Goal: Check status: Check status

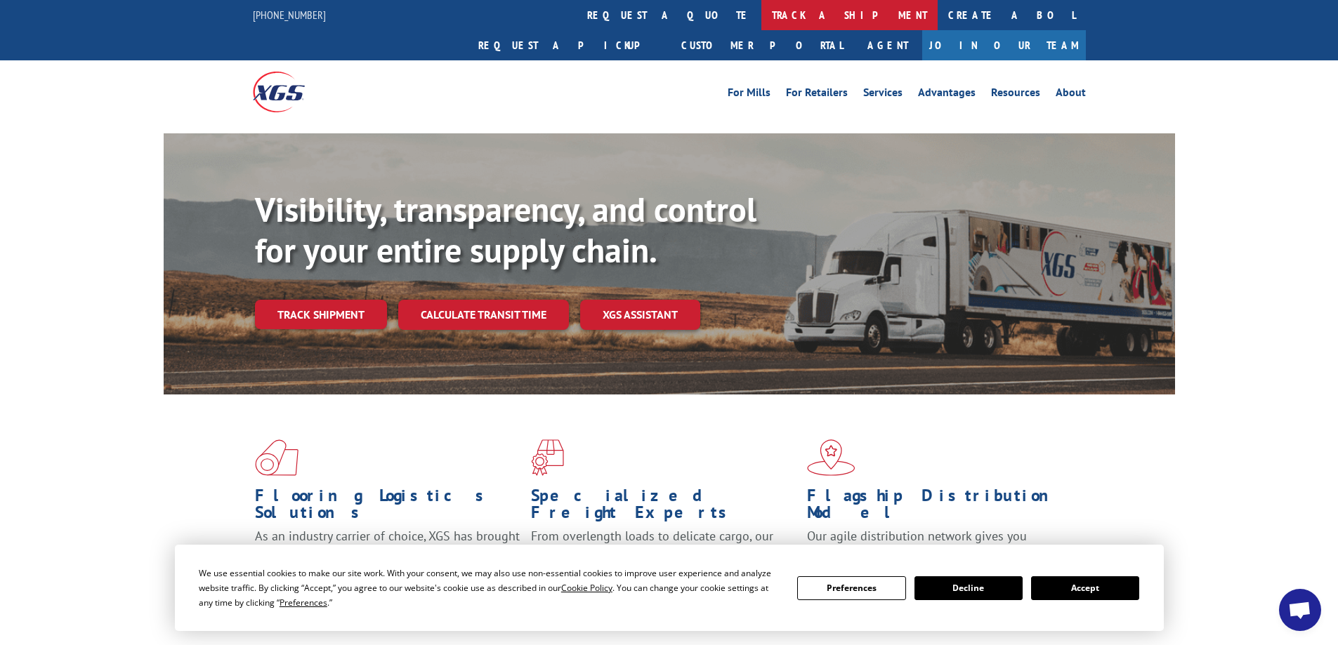
click at [761, 15] on link "track a shipment" at bounding box center [849, 15] width 176 height 30
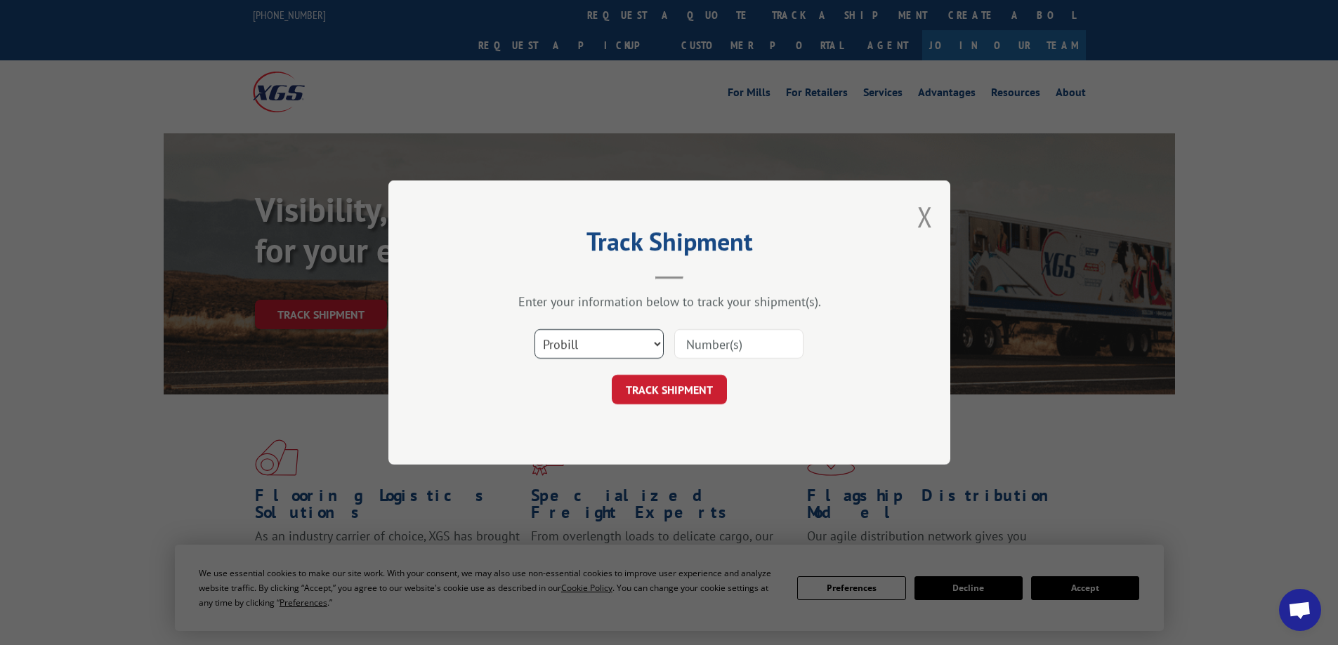
click at [652, 346] on select "Select category... Probill BOL PO" at bounding box center [598, 343] width 129 height 29
select select "bol"
click at [534, 329] on select "Select category... Probill BOL PO" at bounding box center [598, 343] width 129 height 29
click at [740, 336] on input at bounding box center [738, 343] width 129 height 29
type input "156111"
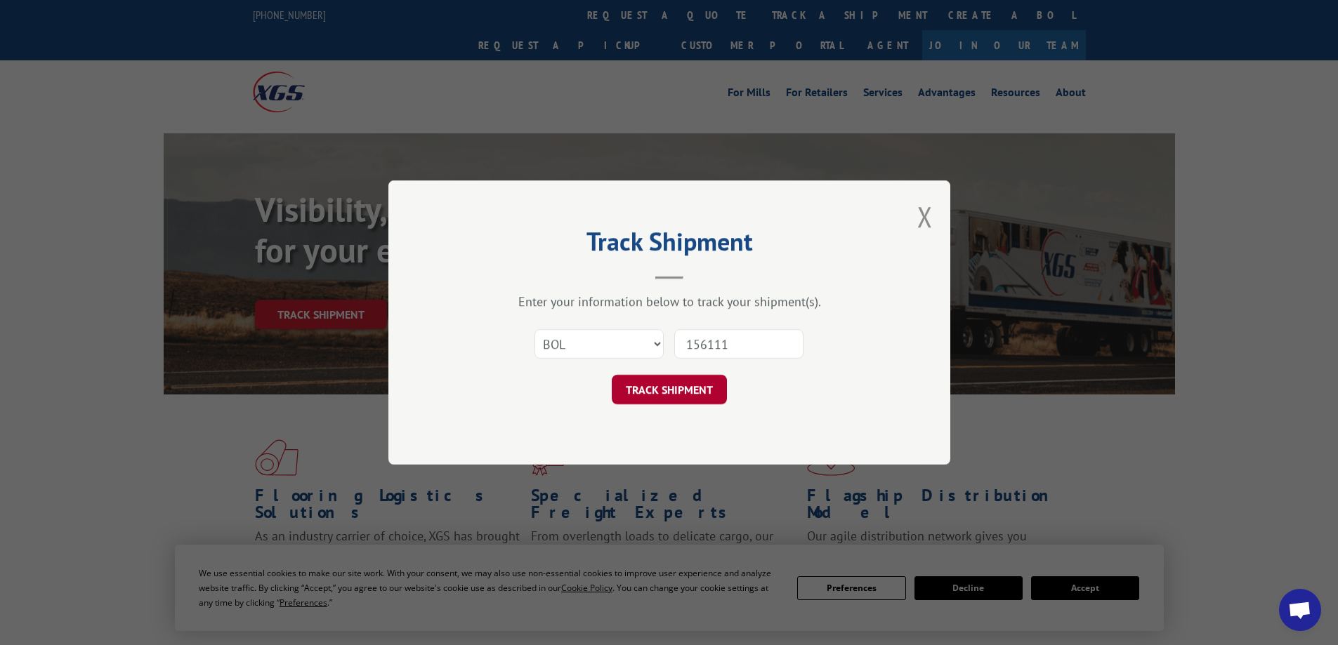
click at [673, 397] on button "TRACK SHIPMENT" at bounding box center [669, 389] width 115 height 29
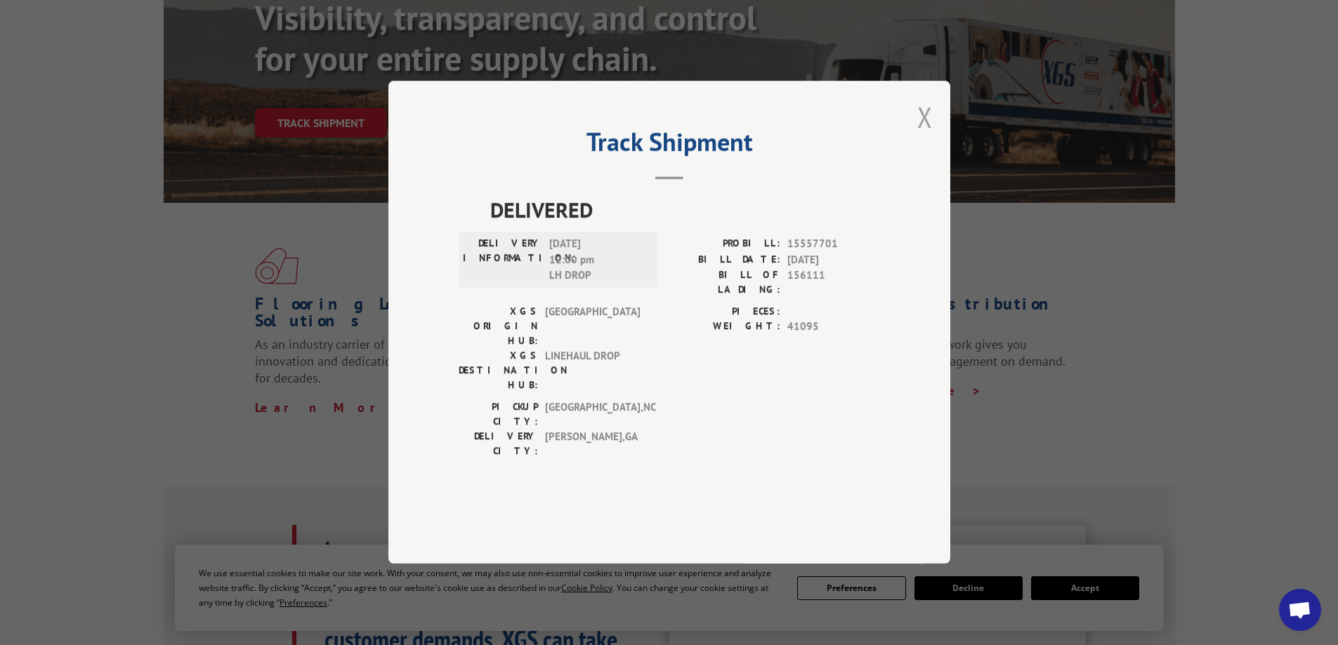
scroll to position [211, 0]
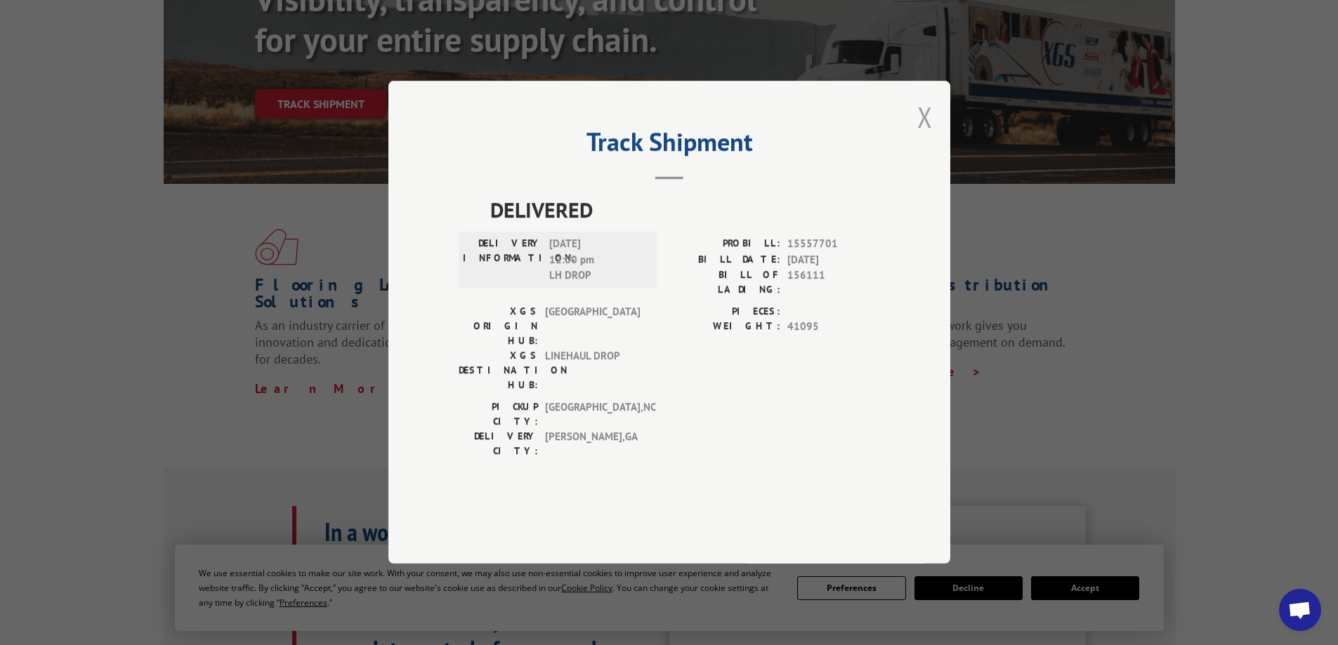
click at [919, 136] on button "Close modal" at bounding box center [924, 116] width 15 height 37
